Goal: Entertainment & Leisure: Consume media (video, audio)

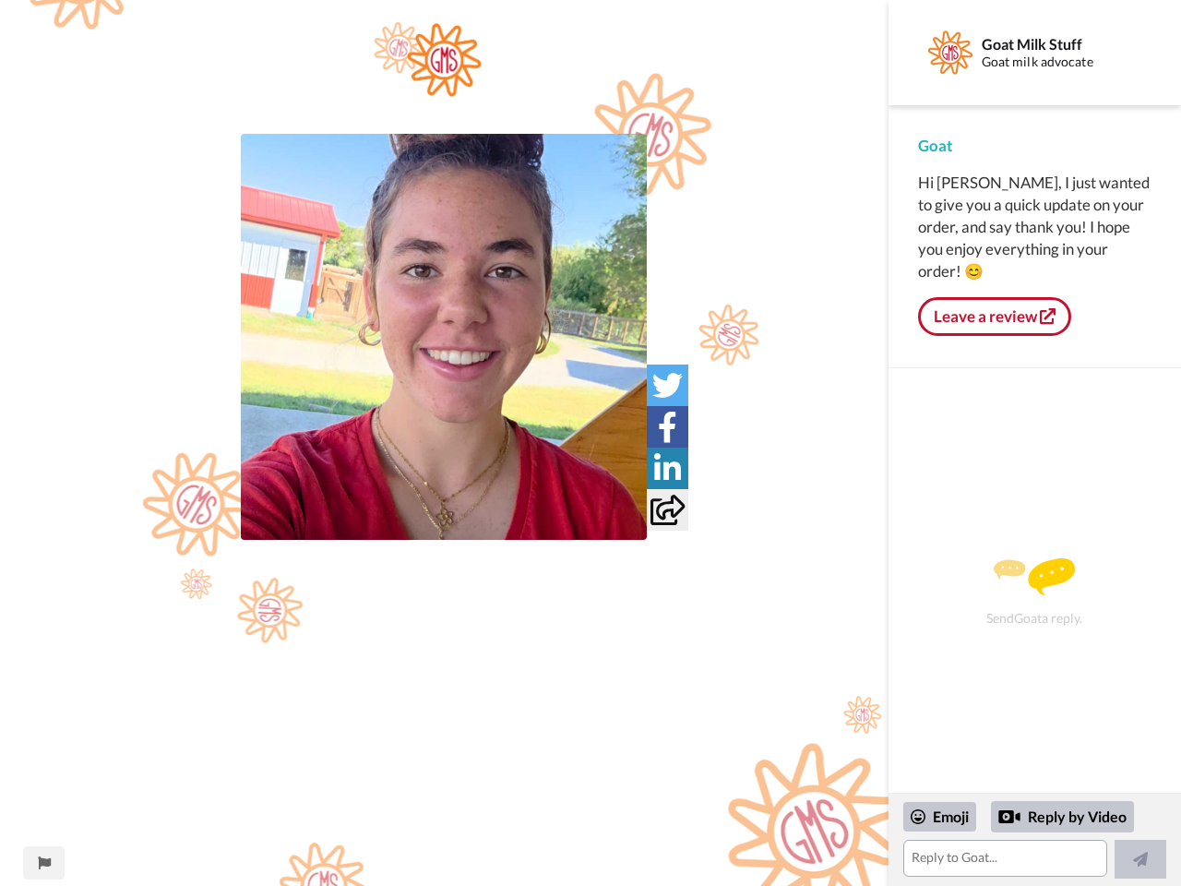
click at [445, 78] on img at bounding box center [445, 60] width 76 height 74
click at [444, 337] on img at bounding box center [444, 337] width 406 height 406
click at [667, 385] on icon at bounding box center [667, 385] width 30 height 30
click at [667, 426] on icon at bounding box center [667, 426] width 19 height 30
click at [667, 468] on icon at bounding box center [667, 468] width 27 height 30
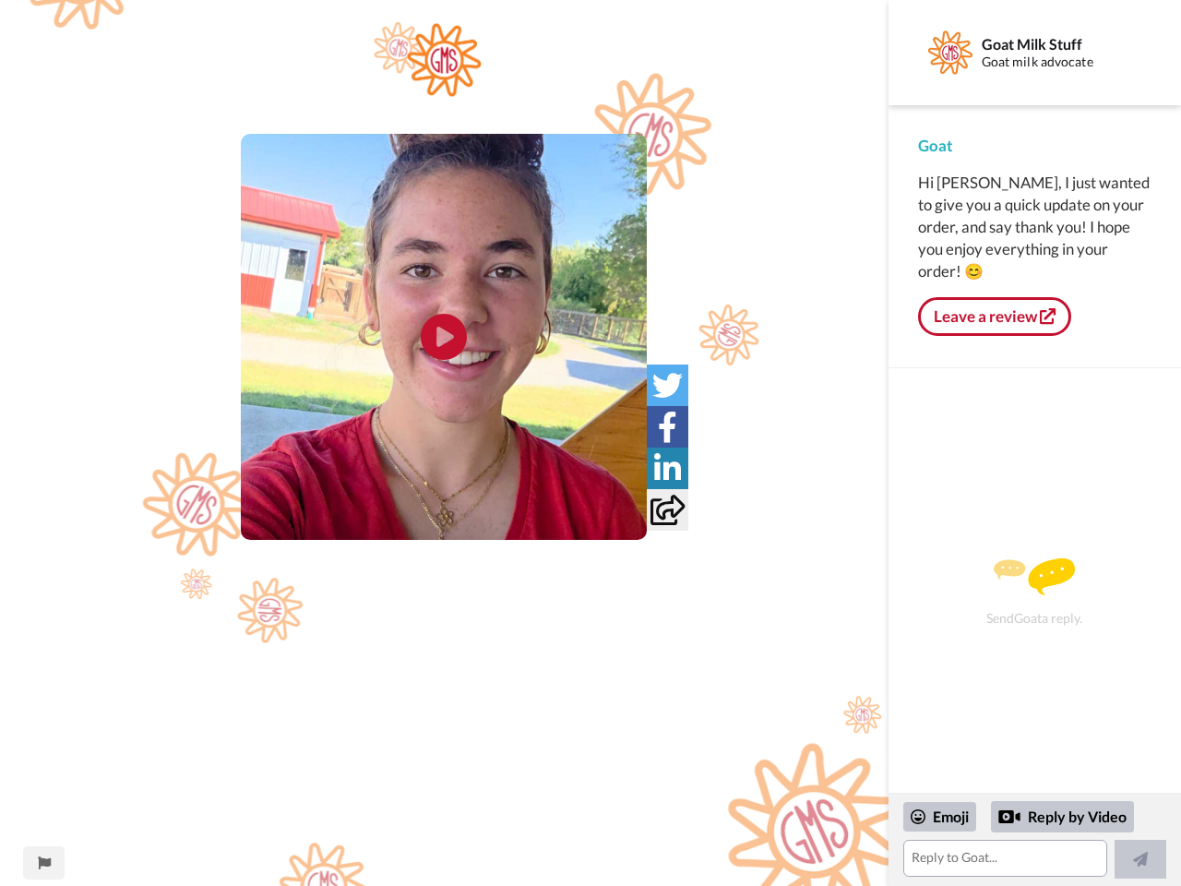
click at [667, 509] on icon at bounding box center [667, 509] width 34 height 30
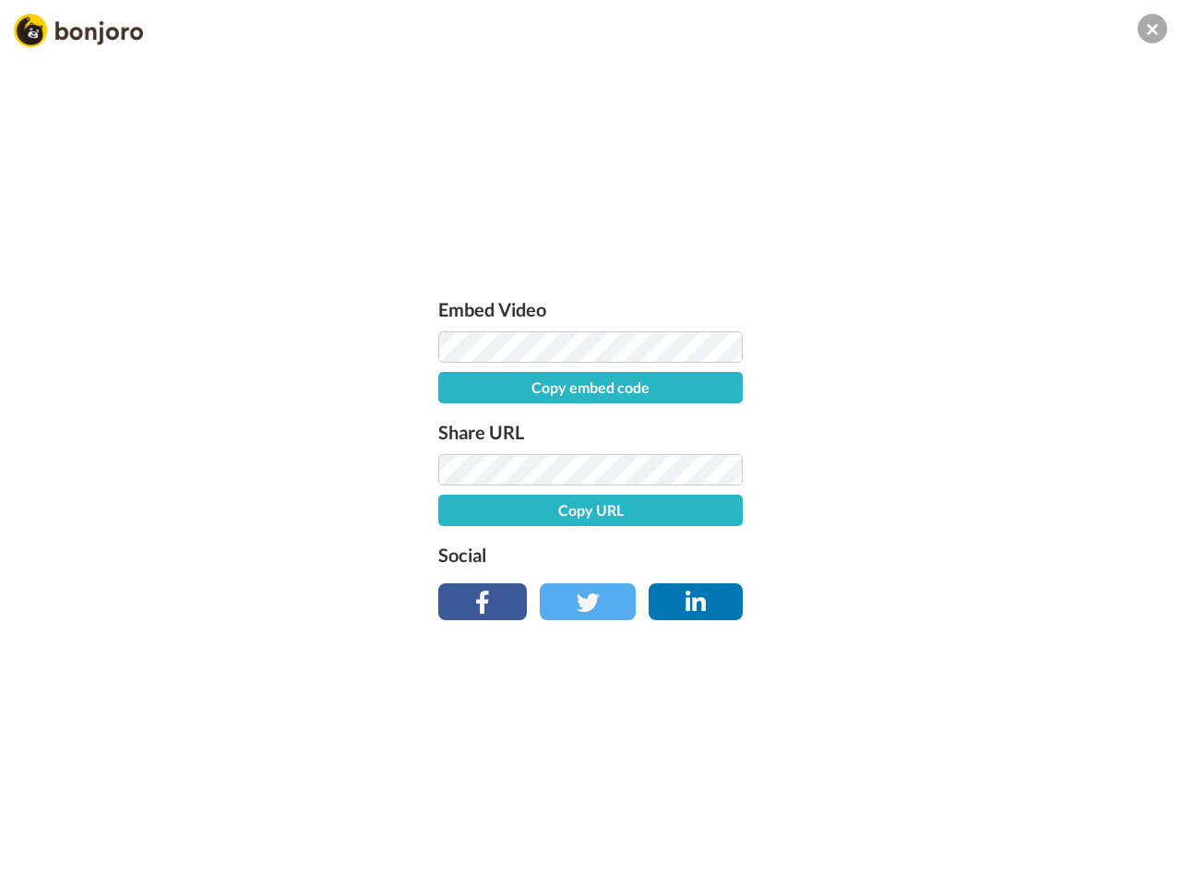
click at [43, 863] on div "Embed Video Copy embed code Share URL Copy URL Social" at bounding box center [590, 543] width 1181 height 886
click at [1034, 839] on div "Embed Video Copy embed code Share URL Copy URL Social" at bounding box center [590, 543] width 1181 height 886
click at [940, 816] on div "Embed Video Copy embed code Share URL Copy URL Social" at bounding box center [590, 543] width 1181 height 886
click at [1063, 816] on div "Embed Video Copy embed code Share URL Copy URL Social" at bounding box center [590, 543] width 1181 height 886
